Goal: Book appointment/travel/reservation

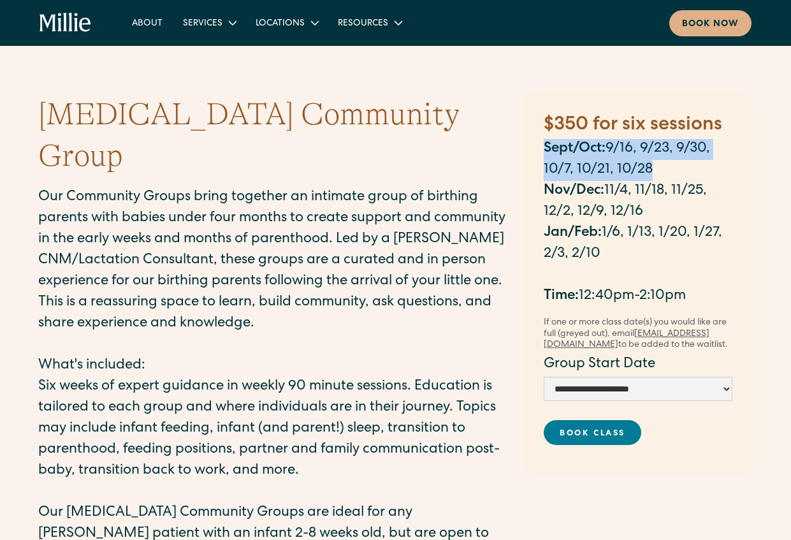
drag, startPoint x: 651, startPoint y: 167, endPoint x: 523, endPoint y: 140, distance: 130.3
click at [523, 140] on div "**********" at bounding box center [638, 283] width 230 height 383
copy p "Sept/Oct: 9/16, 9/23, 9/30, 10/7, 10/21, 10/28"
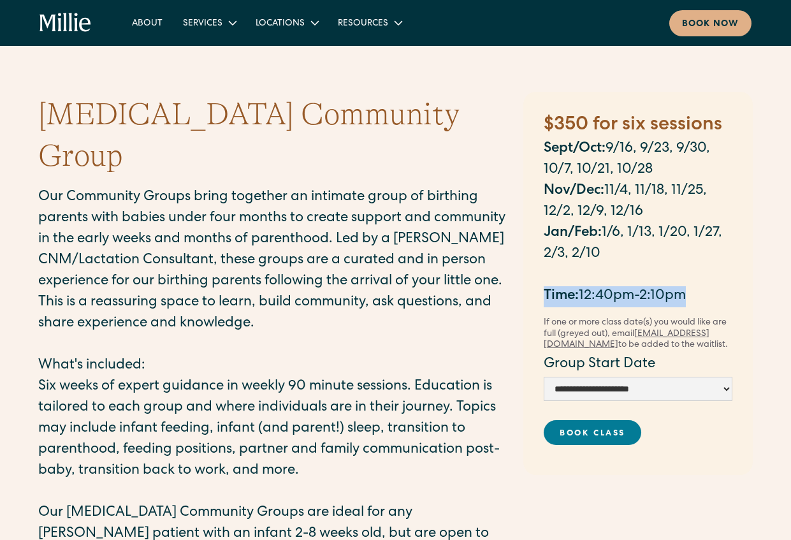
drag, startPoint x: 711, startPoint y: 298, endPoint x: 531, endPoint y: 289, distance: 180.6
click at [531, 289] on div "**********" at bounding box center [638, 283] width 230 height 383
copy p "Time: 12:40pm-2:10pm"
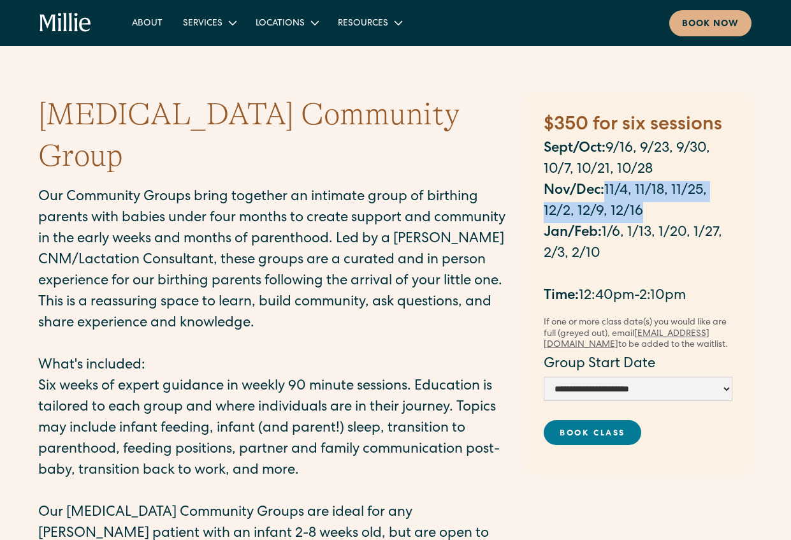
drag, startPoint x: 643, startPoint y: 211, endPoint x: 606, endPoint y: 192, distance: 41.6
click at [606, 192] on p "Nov/Dec: 11/4, 11/18, 11/25, 12/2, 12/9, 12/16" at bounding box center [638, 202] width 189 height 42
copy p "11/4, 11/18, 11/25, 12/2, 12/9, 12/16"
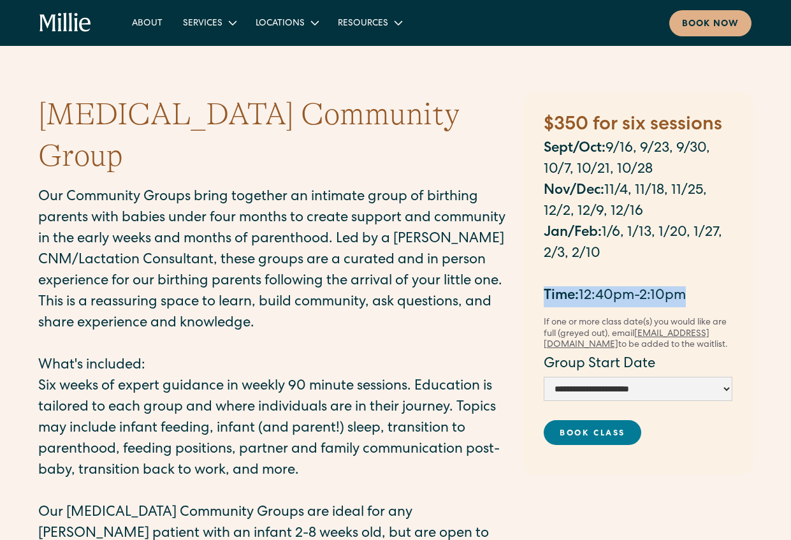
drag, startPoint x: 690, startPoint y: 296, endPoint x: 542, endPoint y: 299, distance: 148.6
click at [542, 299] on div "**********" at bounding box center [638, 283] width 230 height 383
copy p "Time: 12:40pm-2:10pm"
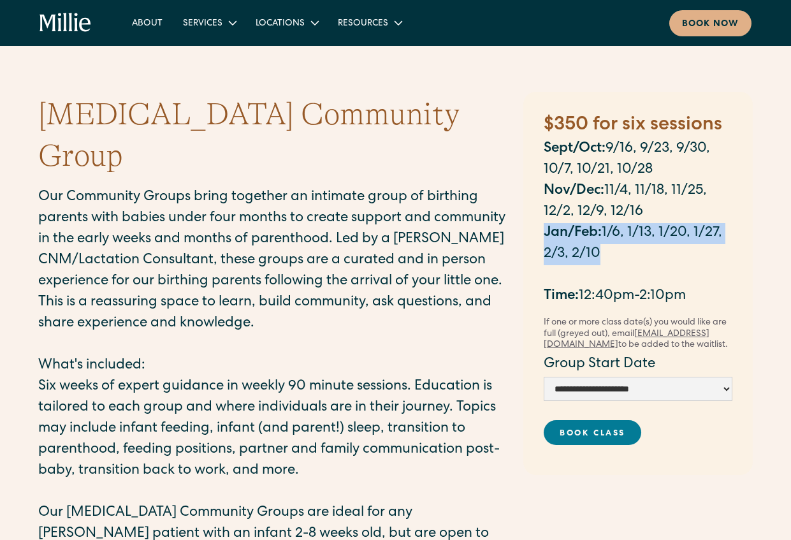
drag, startPoint x: 613, startPoint y: 259, endPoint x: 518, endPoint y: 227, distance: 100.4
click at [518, 227] on div "Postpartum Community Group Our Community Groups bring together an intimate grou…" at bounding box center [396, 337] width 740 height 510
copy p "Jan/Feb: 1/6, 1/13, 1/20, 1/27, 2/3, 2/10"
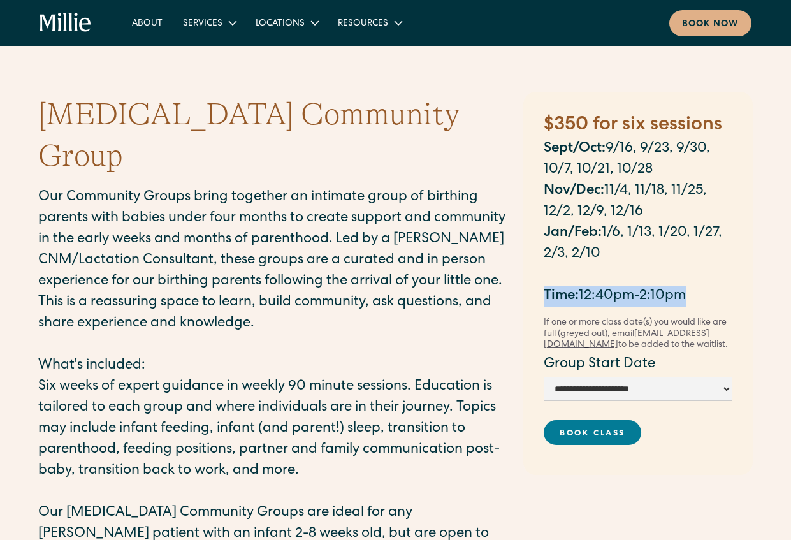
drag, startPoint x: 696, startPoint y: 296, endPoint x: 530, endPoint y: 296, distance: 165.1
click at [530, 296] on div "**********" at bounding box center [638, 283] width 230 height 383
copy p "Time: 12:40pm-2:10pm"
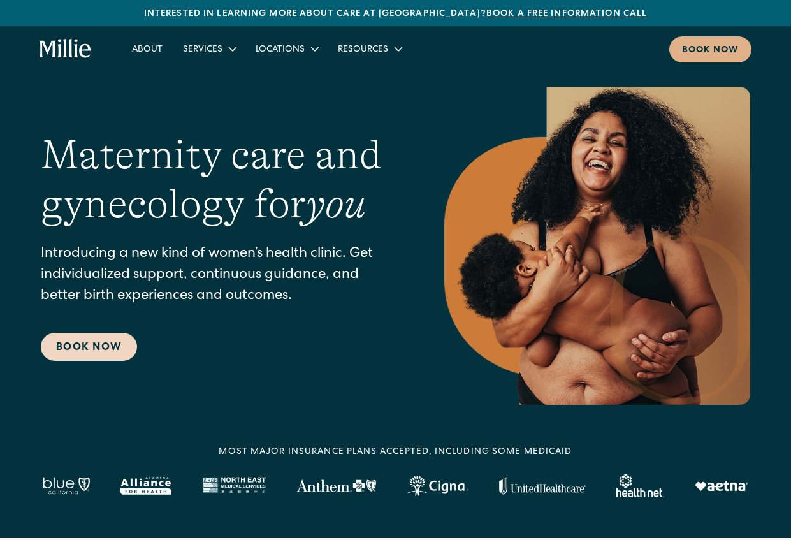
click at [74, 346] on link "Book Now" at bounding box center [89, 347] width 96 height 28
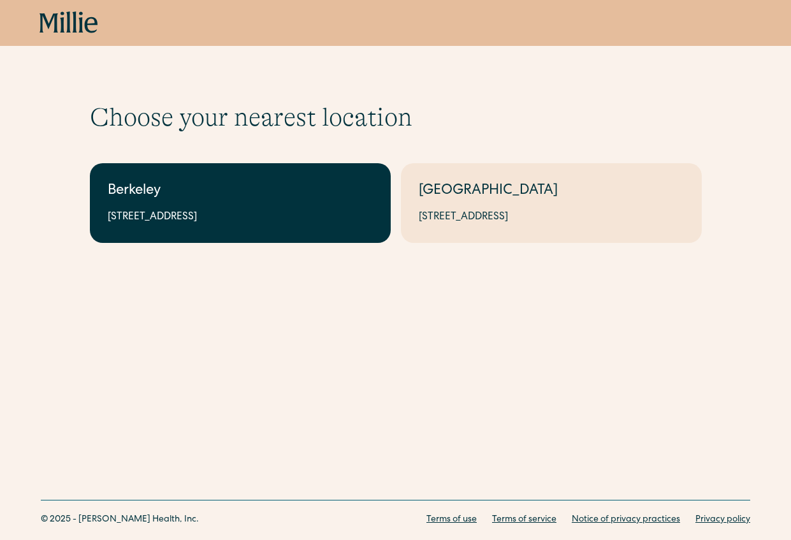
click at [147, 201] on div "Berkeley" at bounding box center [240, 191] width 265 height 21
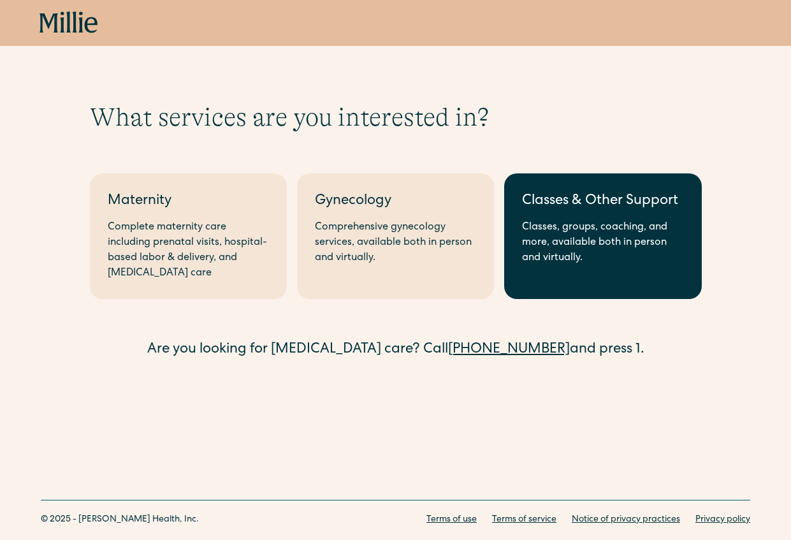
click at [550, 258] on div "Classes, groups, coaching, and more, available both in person and virtually." at bounding box center [602, 243] width 161 height 46
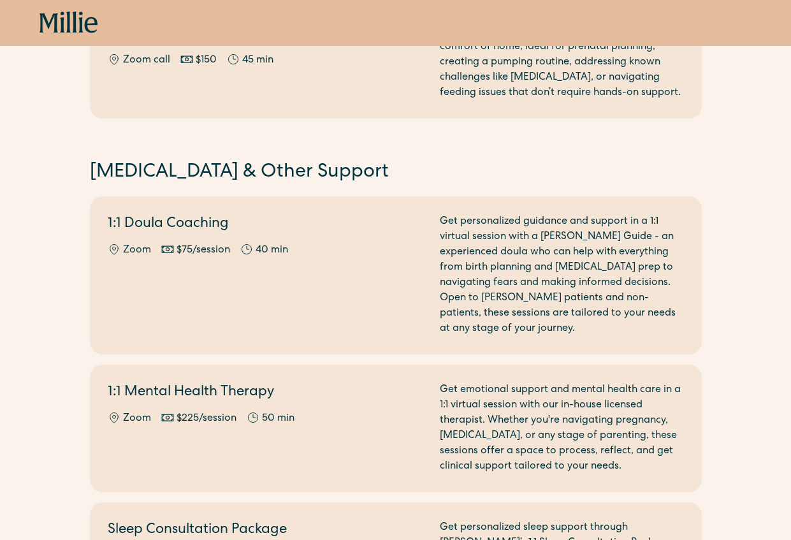
scroll to position [1525, 0]
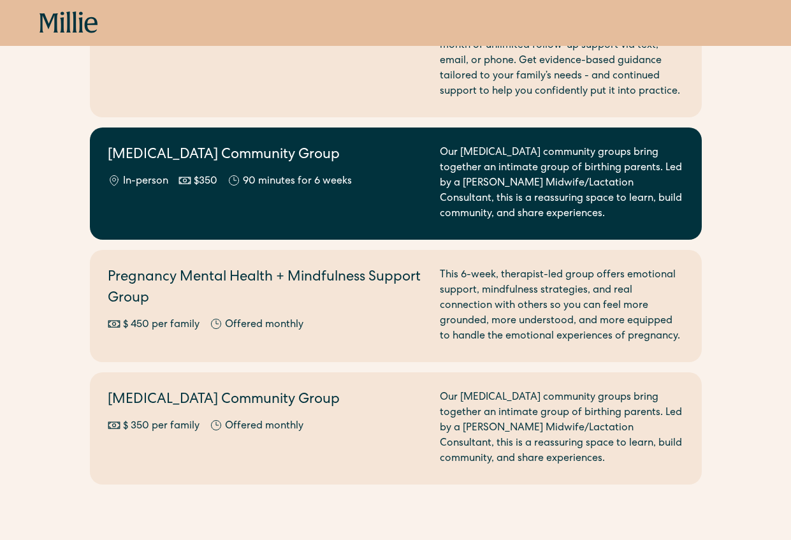
click at [371, 178] on div "[MEDICAL_DATA] Community Group In-person $350 90 minutes for 6 weeks" at bounding box center [266, 183] width 317 height 77
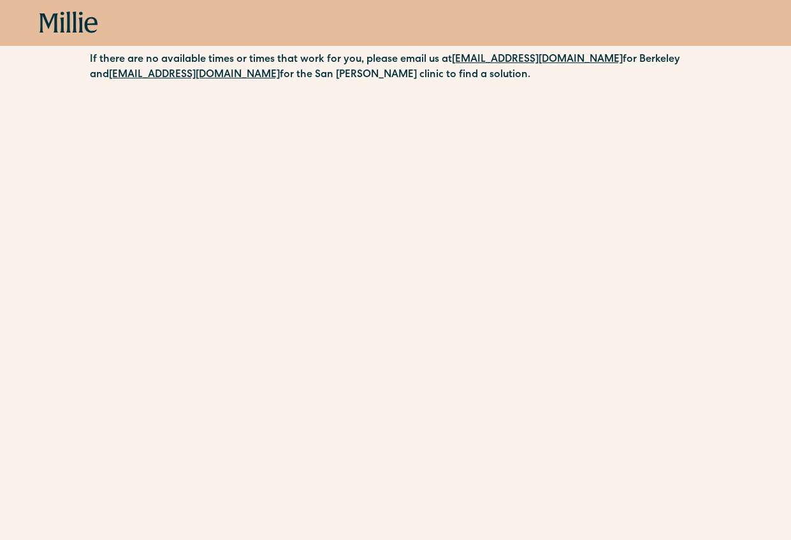
scroll to position [411, 0]
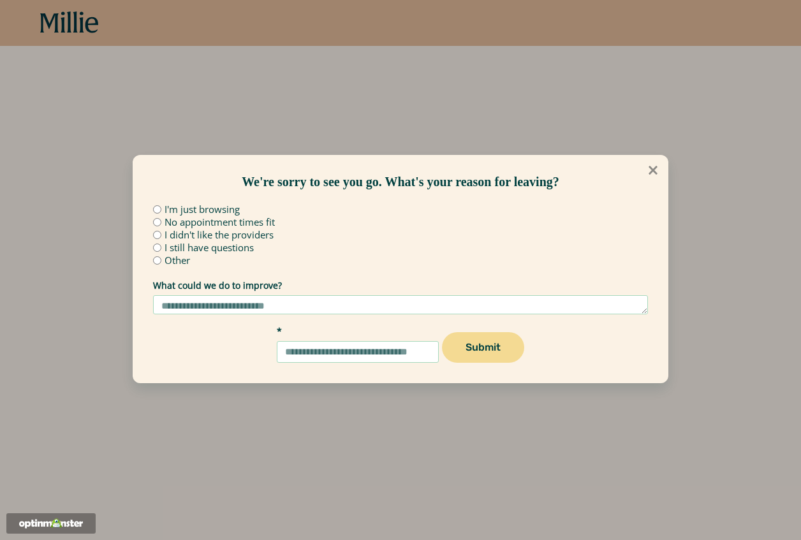
click at [652, 170] on icon at bounding box center [652, 170] width 9 height 9
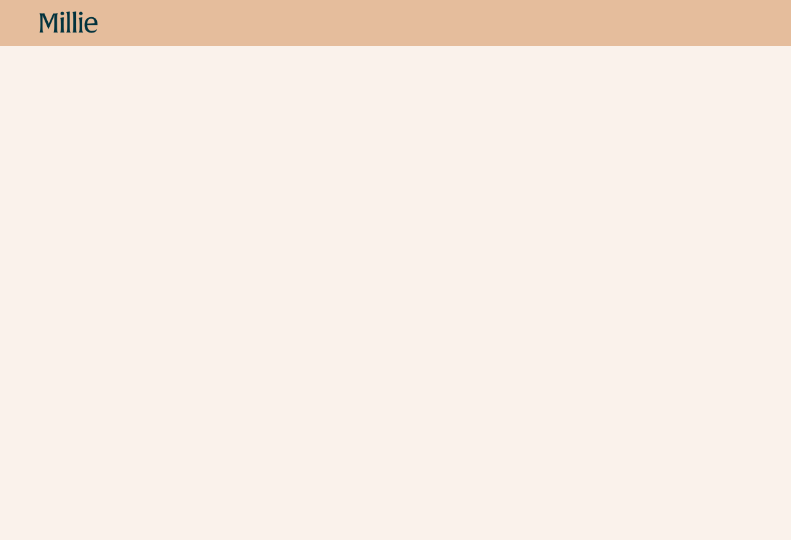
scroll to position [526, 0]
